Goal: Information Seeking & Learning: Learn about a topic

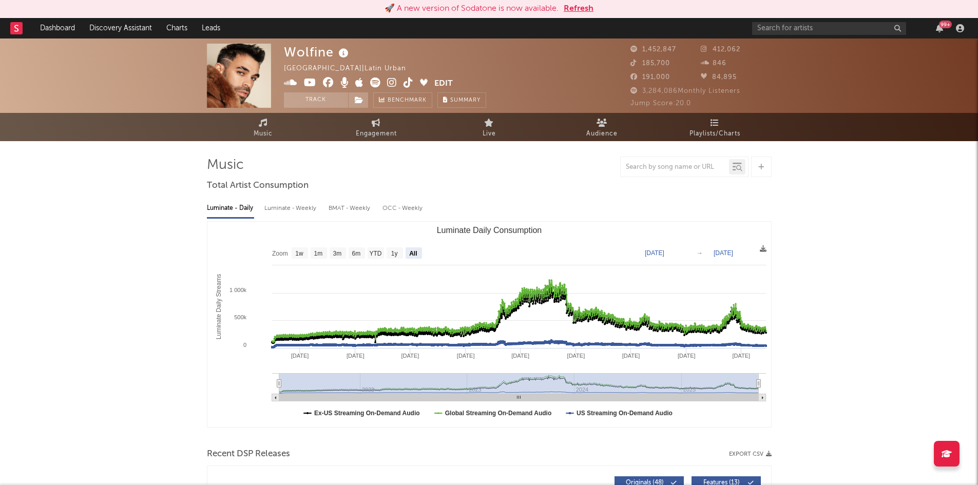
select select "All"
click at [865, 94] on div "Wolfine [GEOGRAPHIC_DATA] | Latin Urban Edit Track Benchmark Summary 1,452,847 …" at bounding box center [489, 76] width 978 height 74
click at [13, 30] on rect at bounding box center [16, 28] width 12 height 12
